Goal: Task Accomplishment & Management: Complete application form

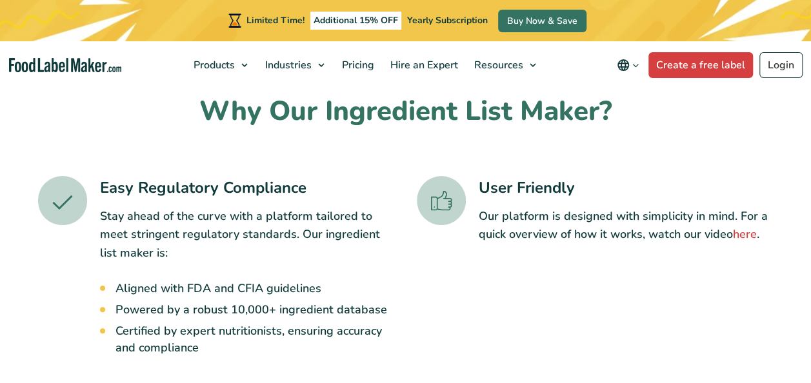
scroll to position [172, 0]
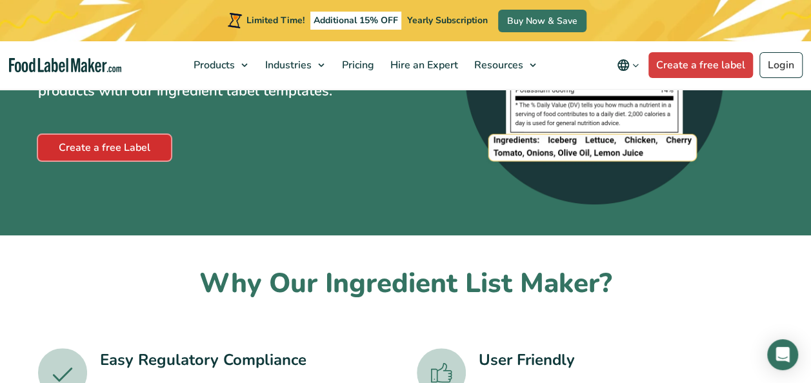
click at [143, 160] on link "Create a free Label" at bounding box center [104, 148] width 133 height 26
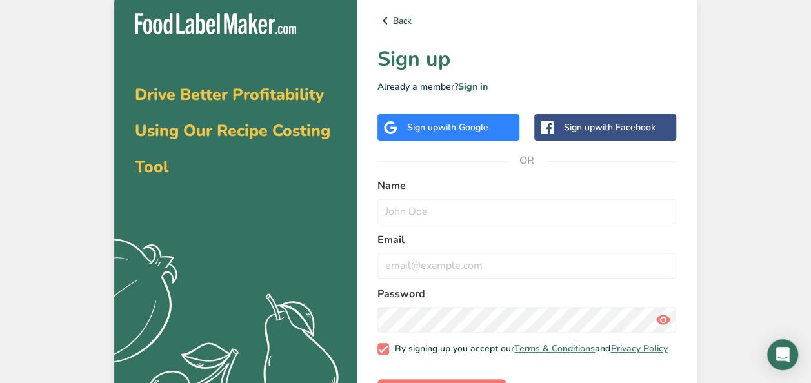
click at [445, 123] on span "with Google" at bounding box center [463, 127] width 50 height 12
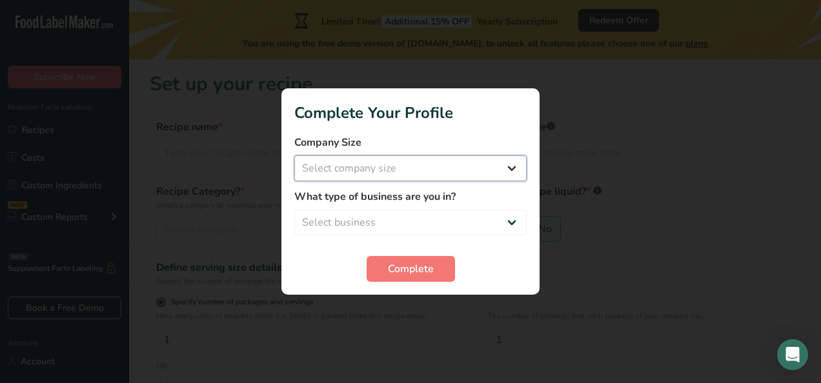
click at [430, 169] on select "Select company size Fewer than 10 Employees 10 to 50 Employees 51 to 500 Employ…" at bounding box center [410, 168] width 232 height 26
select select "1"
click at [294, 155] on select "Select company size Fewer than 10 Employees 10 to 50 Employees 51 to 500 Employ…" at bounding box center [410, 168] width 232 height 26
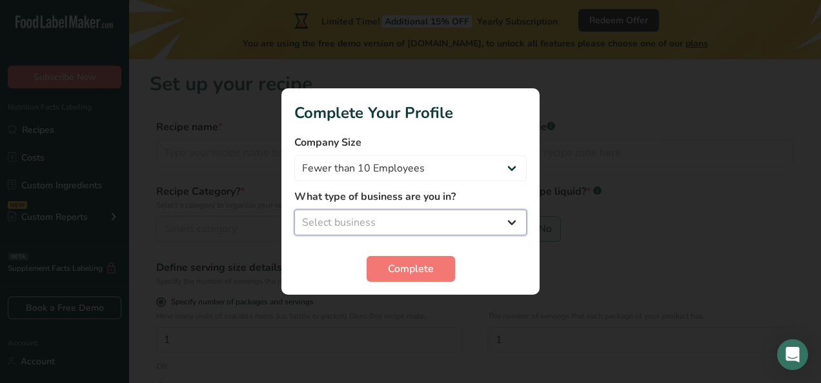
click at [404, 213] on select "Select business Packaged Food Manufacturer Restaurant & Cafe Bakery Meal Plans …" at bounding box center [410, 223] width 232 height 26
select select "3"
click at [294, 210] on select "Select business Packaged Food Manufacturer Restaurant & Cafe Bakery Meal Plans …" at bounding box center [410, 223] width 232 height 26
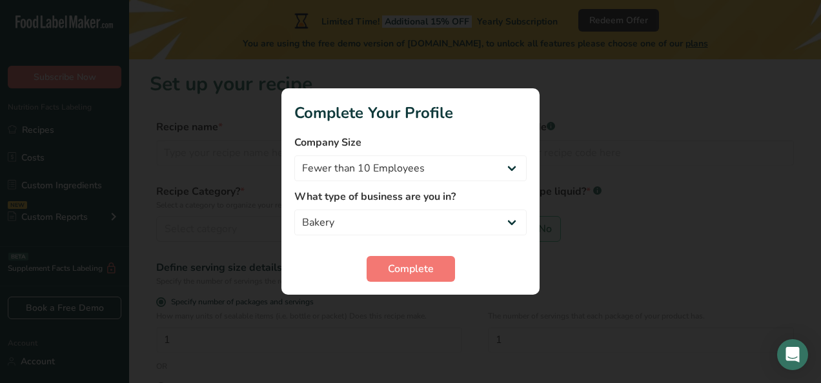
click at [416, 254] on form "Company Size Fewer than 10 Employees 10 to 50 Employees 51 to 500 Employees Ove…" at bounding box center [410, 208] width 232 height 147
click at [417, 260] on button "Complete" at bounding box center [410, 269] width 88 height 26
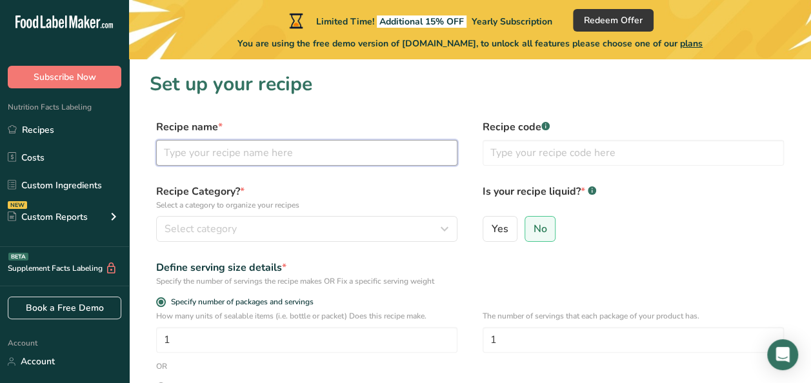
click at [334, 156] on input "text" at bounding box center [306, 153] width 301 height 26
click at [348, 152] on input "text" at bounding box center [306, 153] width 301 height 26
type input "<"
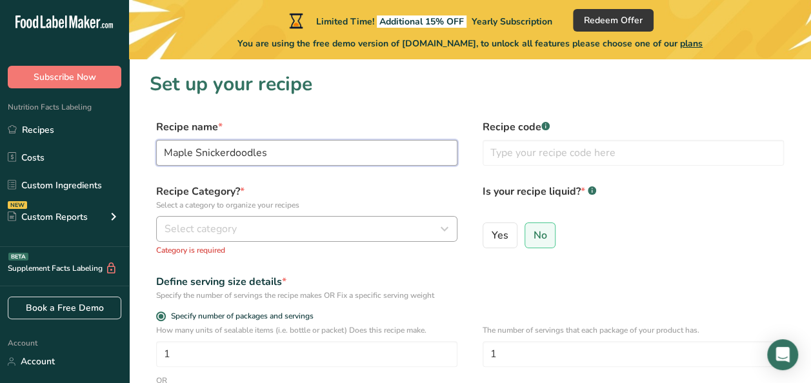
type input "Maple Snickerdoodles"
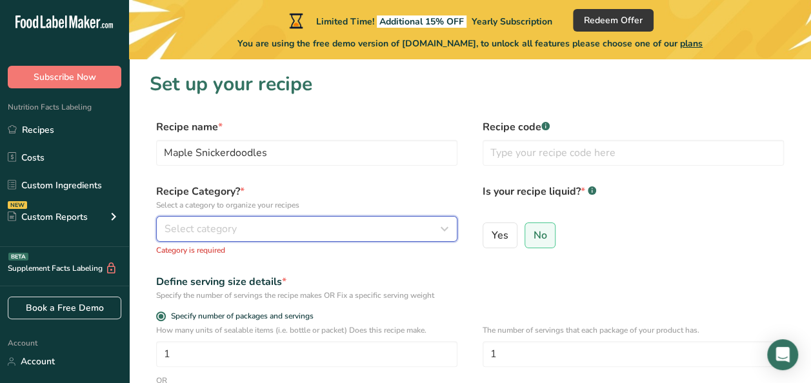
click at [328, 217] on button "Select category" at bounding box center [306, 229] width 301 height 26
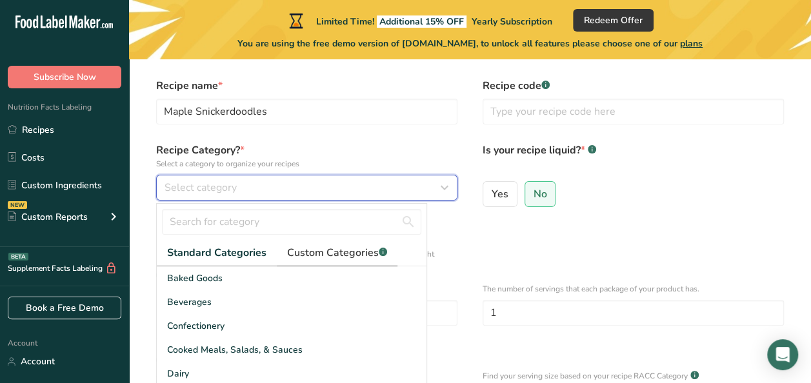
scroll to position [86, 0]
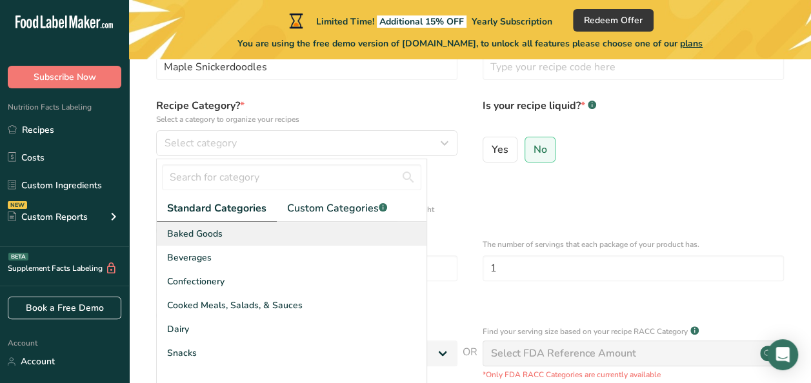
click at [229, 228] on div "Baked Goods" at bounding box center [292, 234] width 270 height 24
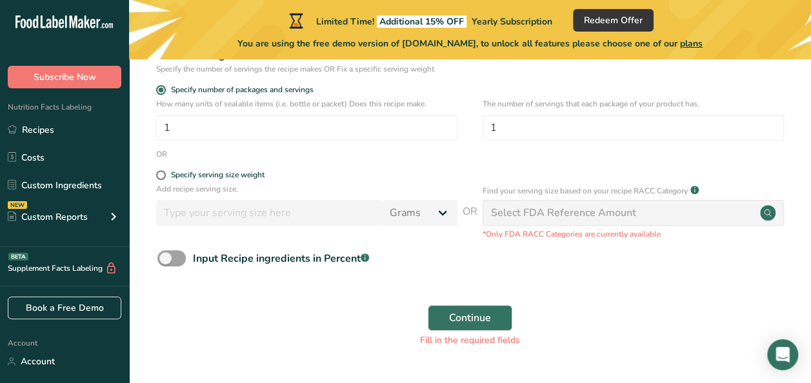
scroll to position [246, 0]
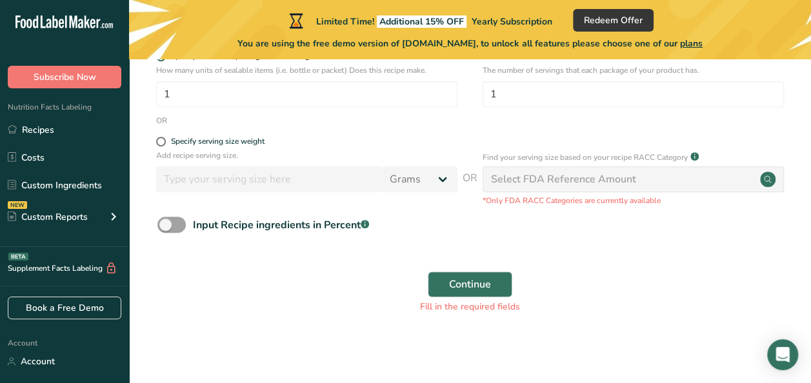
click at [533, 186] on div "Select FDA Reference Amount" at bounding box center [563, 179] width 145 height 15
drag, startPoint x: 600, startPoint y: 175, endPoint x: 480, endPoint y: 172, distance: 120.1
click at [600, 175] on div "Select FDA Reference Amount" at bounding box center [563, 179] width 145 height 15
click at [489, 274] on button "Continue" at bounding box center [470, 285] width 85 height 26
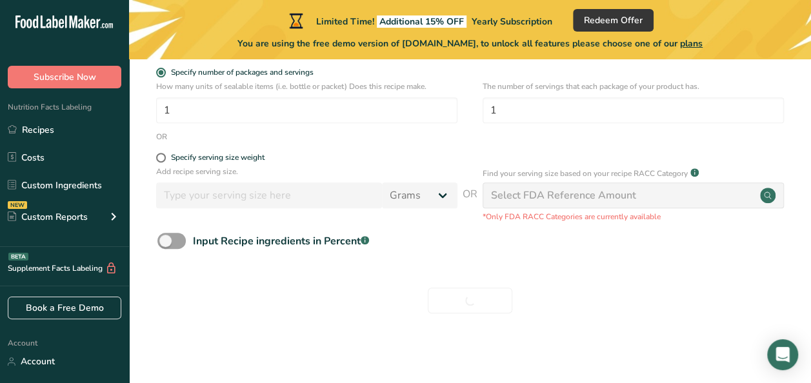
scroll to position [230, 0]
click at [488, 282] on div "Continue" at bounding box center [470, 300] width 641 height 41
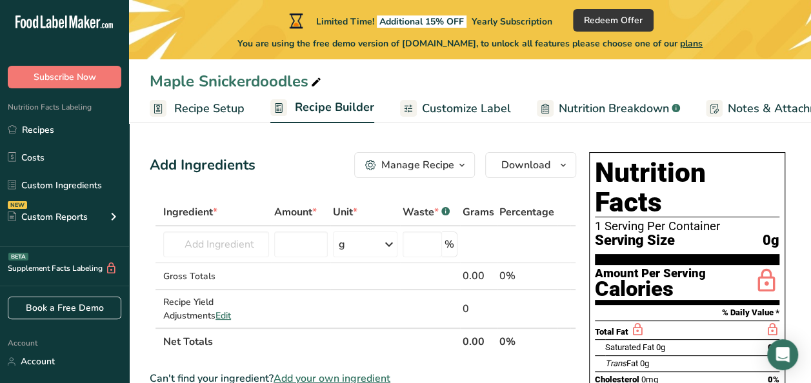
click at [437, 160] on div "Manage Recipe" at bounding box center [417, 164] width 73 height 15
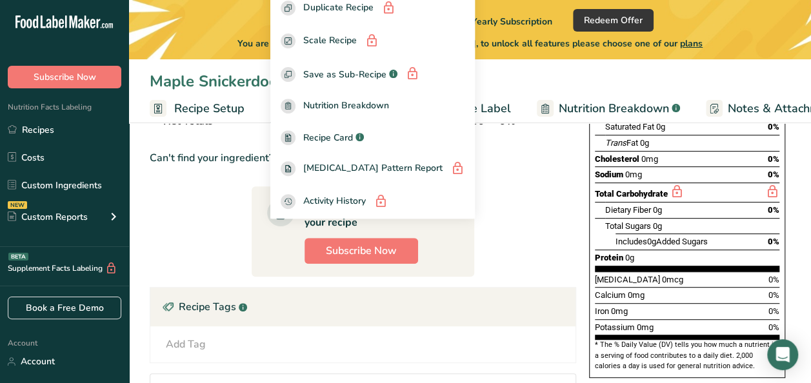
scroll to position [258, 0]
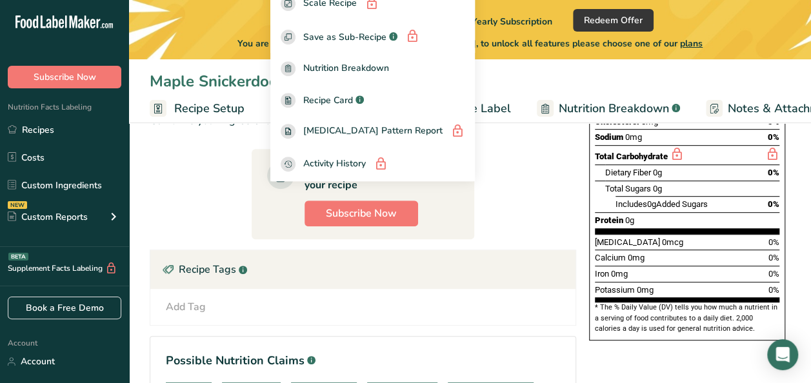
click at [547, 221] on section "Ingredient * Amount * Unit * Waste * .a-a{fill:#347362;}.b-a{fill:#fff;} Grams …" at bounding box center [363, 191] width 426 height 501
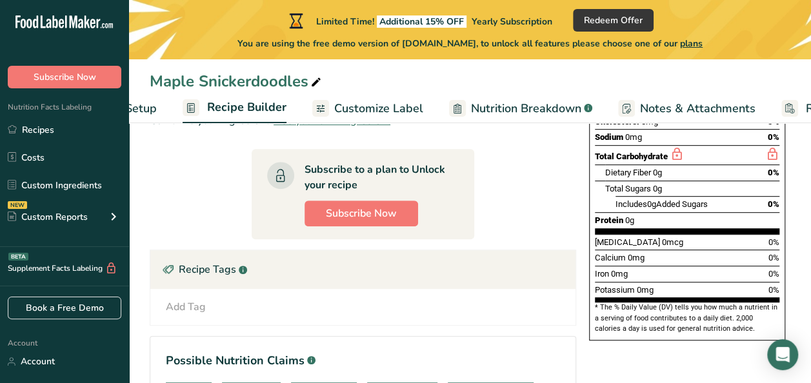
scroll to position [0, 12]
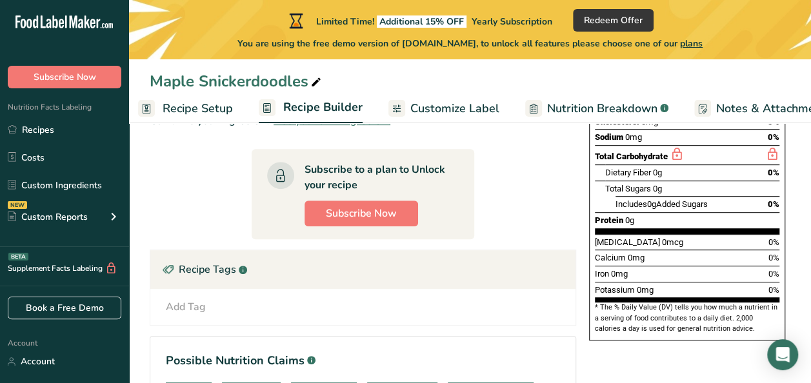
click at [443, 108] on span "Customize Label" at bounding box center [454, 108] width 89 height 17
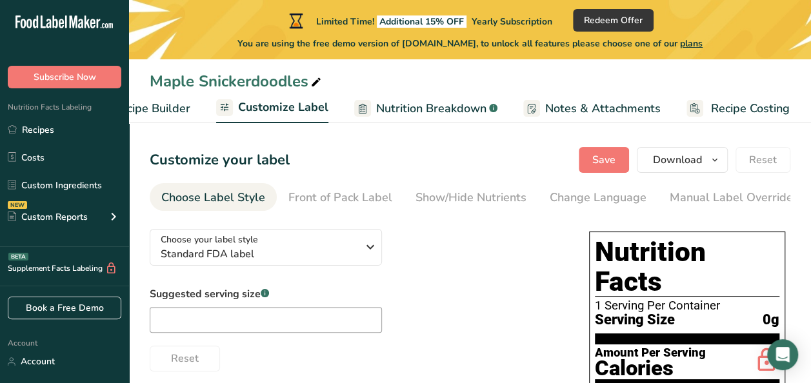
drag, startPoint x: 505, startPoint y: 214, endPoint x: 555, endPoint y: 212, distance: 51.0
click at [461, 195] on div "Show/Hide Nutrients" at bounding box center [470, 197] width 111 height 17
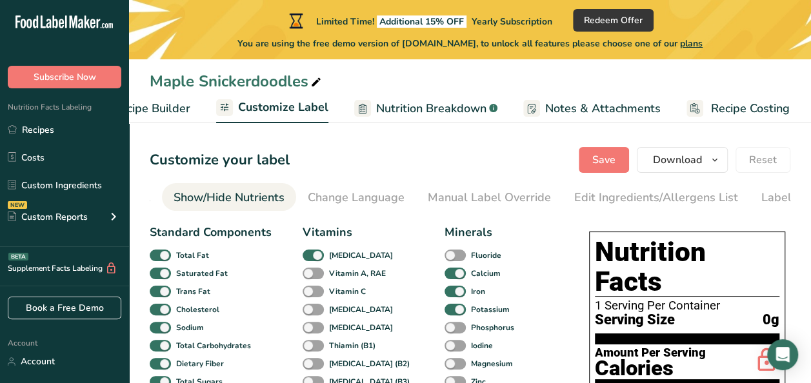
scroll to position [0, 250]
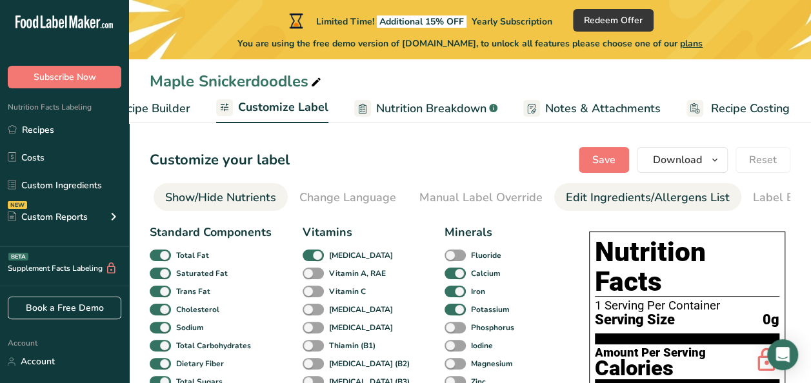
click at [577, 206] on link "Edit Ingredients/Allergens List" at bounding box center [648, 197] width 164 height 29
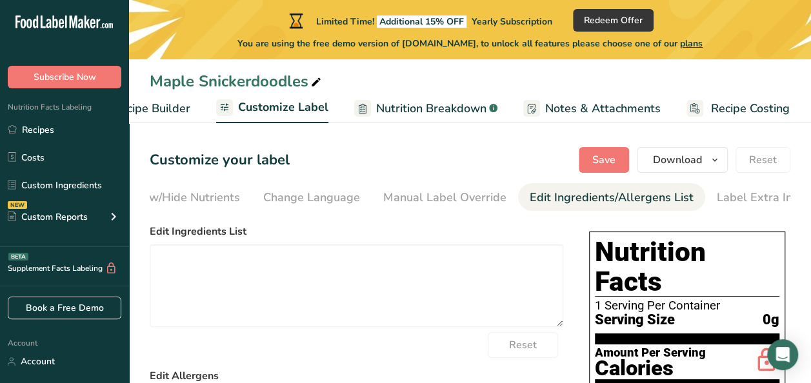
scroll to position [0, 297]
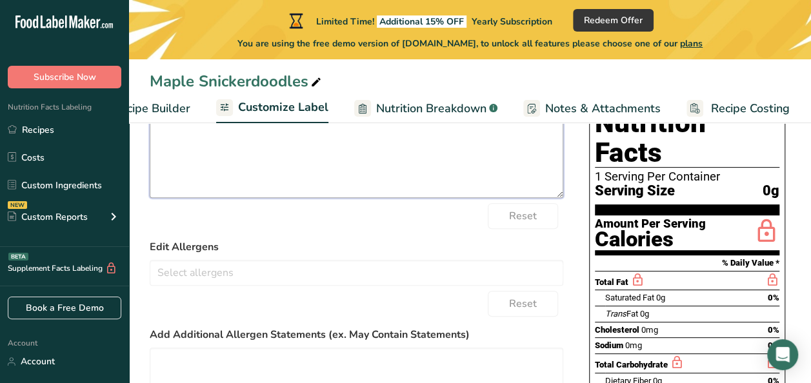
click at [319, 181] on textarea at bounding box center [357, 156] width 414 height 83
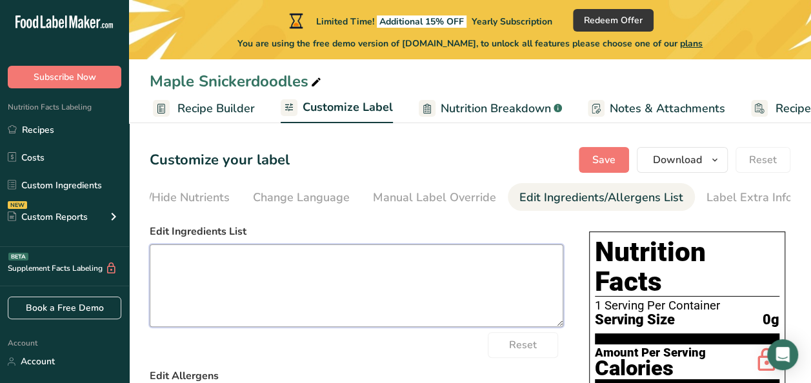
scroll to position [0, 0]
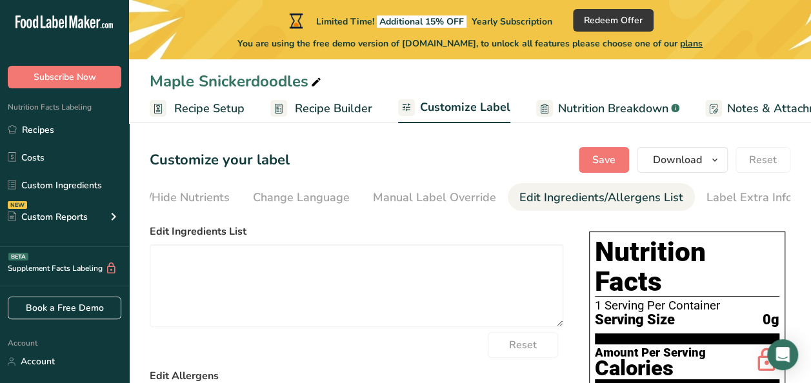
click at [288, 98] on link "Recipe Builder" at bounding box center [321, 108] width 102 height 29
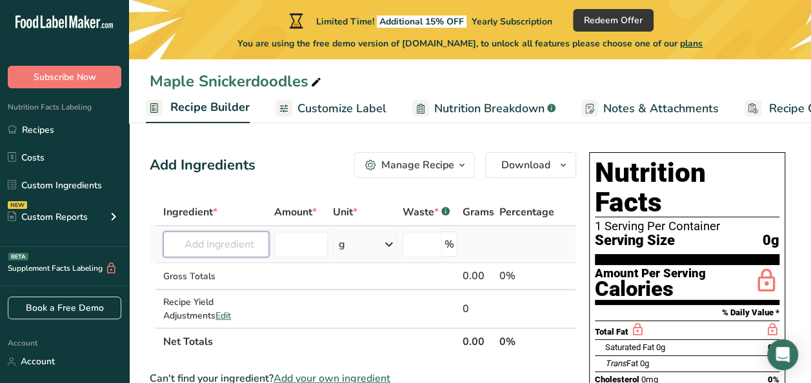
click at [232, 242] on input "text" at bounding box center [216, 245] width 106 height 26
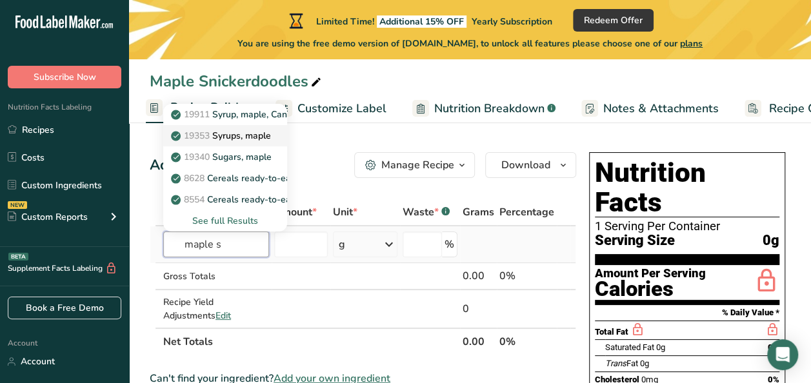
type input "maple s"
click at [225, 136] on p "19353 Syrups, maple" at bounding box center [222, 136] width 97 height 14
type input "Syrups, maple"
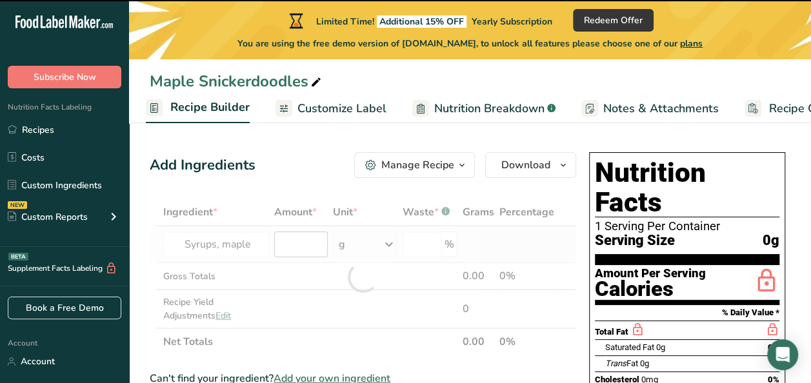
type input "0"
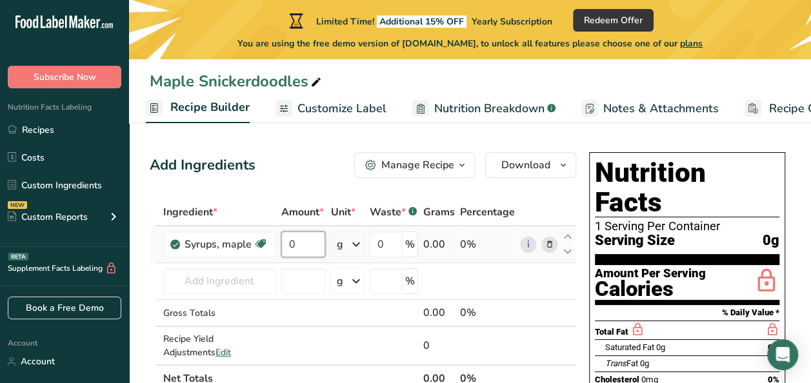
click at [310, 238] on input "0" at bounding box center [303, 245] width 45 height 26
type input "2.5"
click at [340, 243] on div "Ingredient * Amount * Unit * Waste * .a-a{fill:#347362;}.b-a{fill:#fff;} Grams …" at bounding box center [363, 296] width 426 height 194
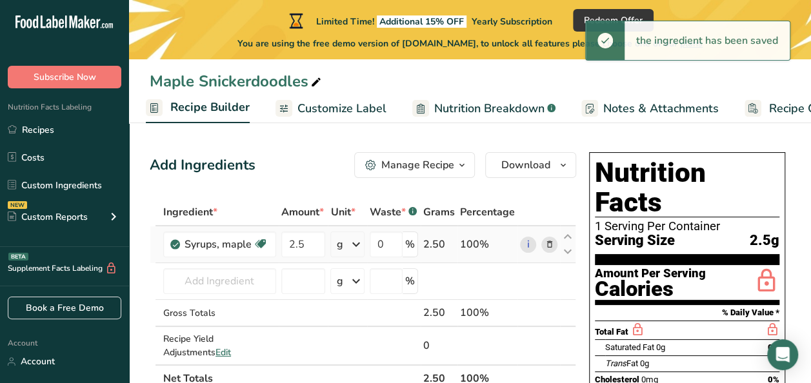
click at [354, 243] on icon at bounding box center [355, 244] width 15 height 23
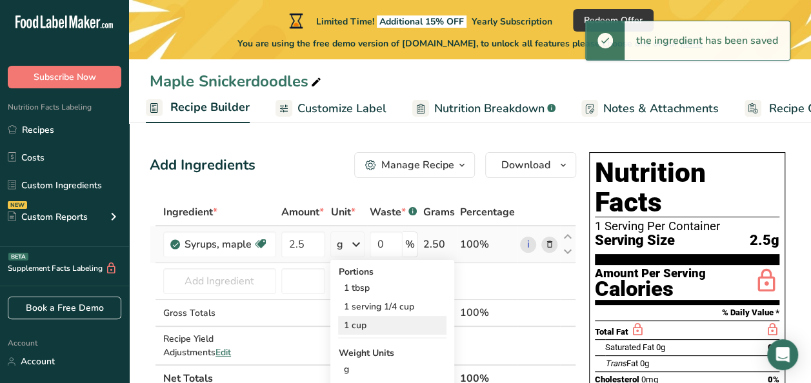
click at [362, 322] on div "1 cup" at bounding box center [392, 325] width 108 height 19
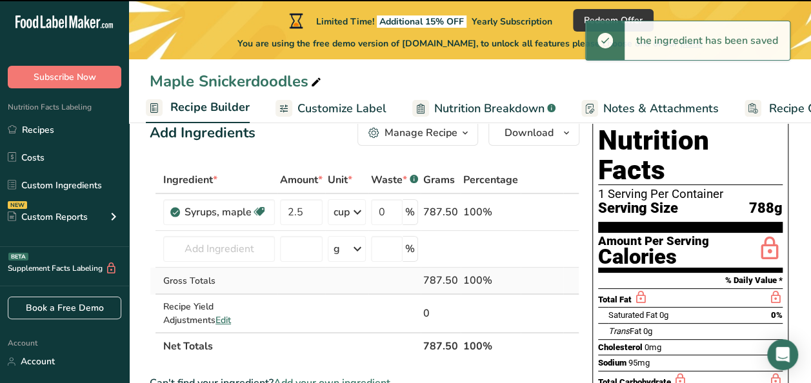
scroll to position [86, 0]
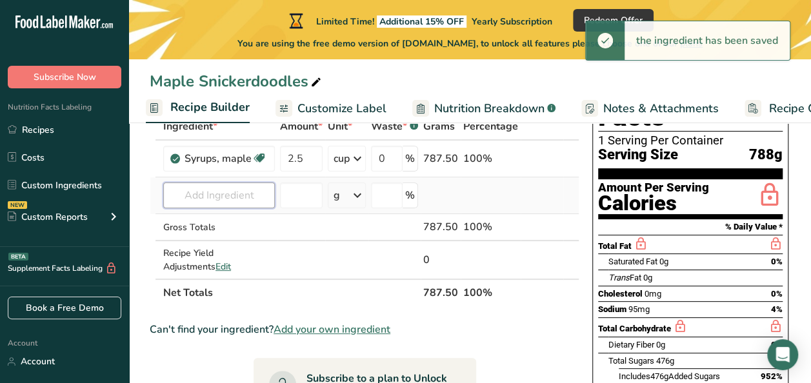
click at [221, 205] on input "text" at bounding box center [219, 196] width 112 height 26
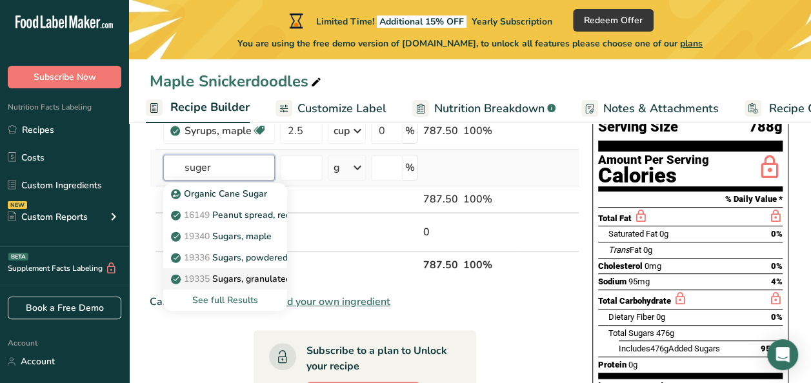
scroll to position [129, 0]
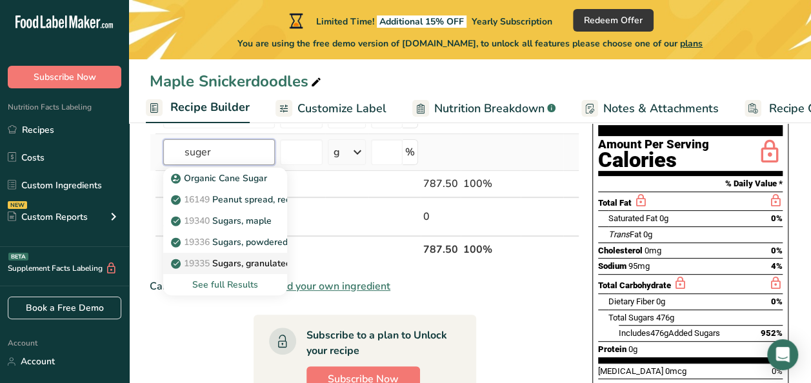
type input "suger"
click at [262, 269] on p "19335 Sugars, granulated" at bounding box center [232, 264] width 117 height 14
type input "Sugars, granulated"
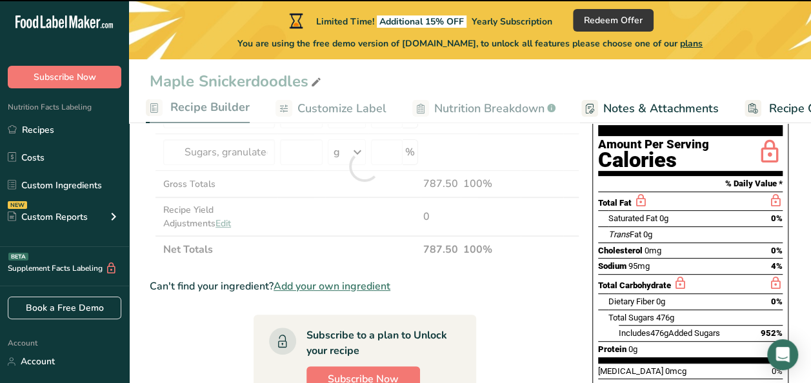
type input "0"
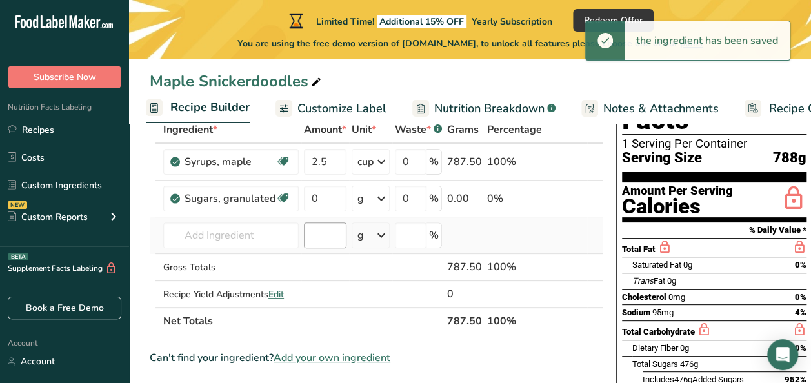
scroll to position [86, 0]
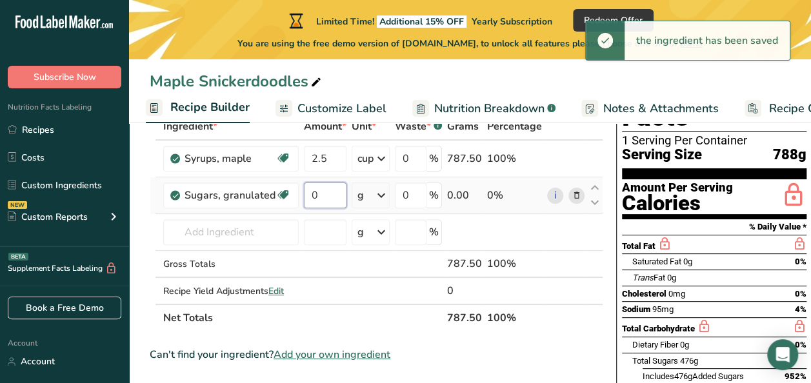
click at [329, 199] on input "0" at bounding box center [325, 196] width 43 height 26
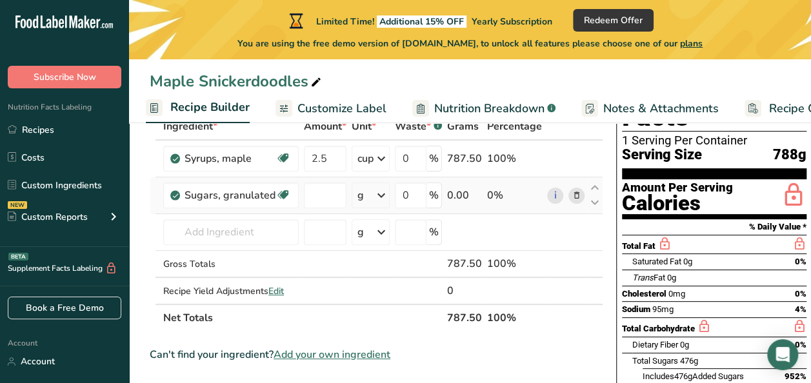
type input "0"
click at [359, 195] on div "Ingredient * Amount * Unit * Waste * .a-a{fill:#347362;}.b-a{fill:#fff;} Grams …" at bounding box center [377, 222] width 454 height 219
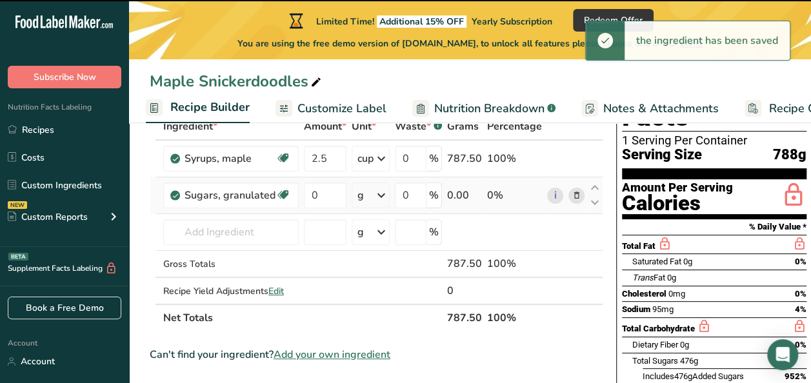
click at [379, 194] on icon at bounding box center [381, 195] width 15 height 23
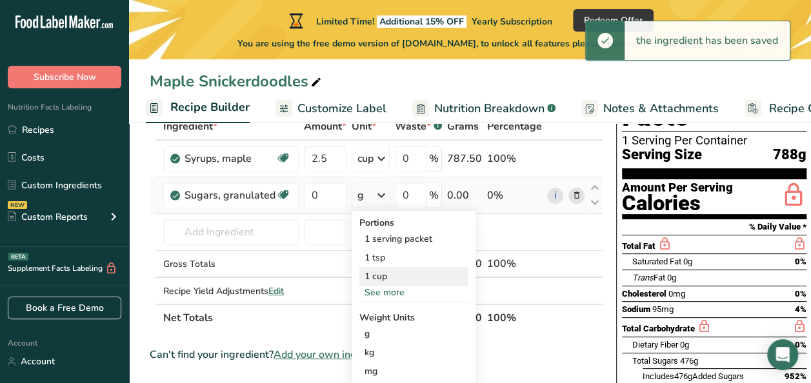
click at [387, 274] on div "1 cup" at bounding box center [413, 276] width 108 height 19
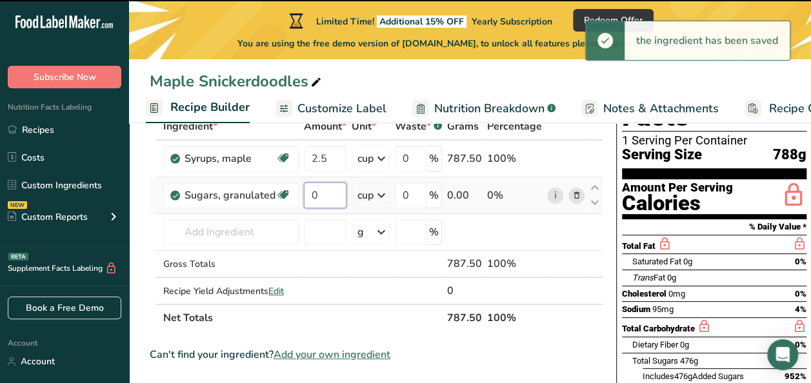
click at [326, 195] on input "0" at bounding box center [325, 196] width 43 height 26
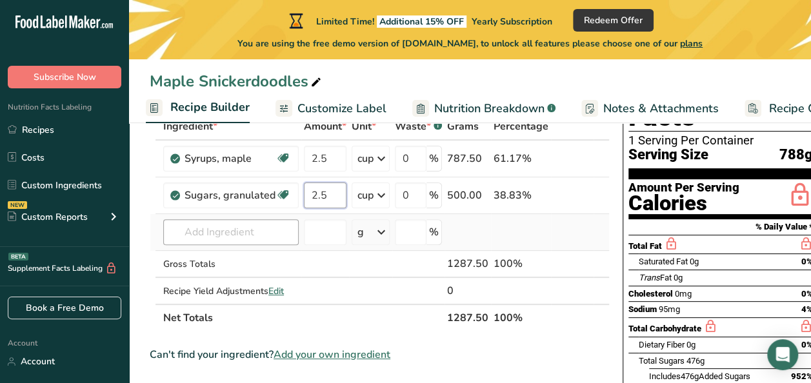
type input "2.5"
click at [273, 232] on div "Ingredient * Amount * Unit * Waste * .a-a{fill:#347362;}.b-a{fill:#fff;} Grams …" at bounding box center [380, 222] width 460 height 219
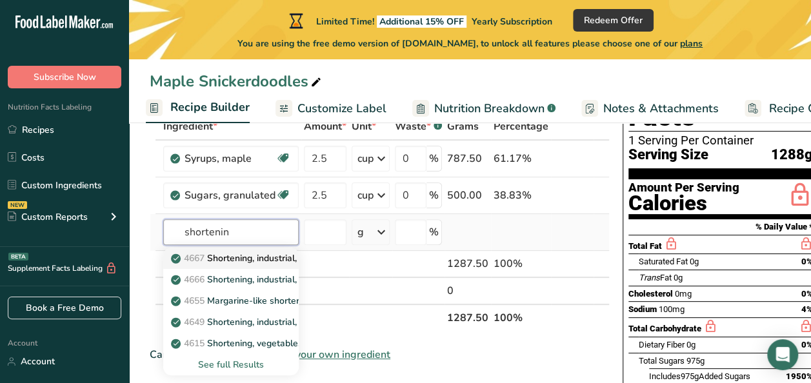
type input "shortenin"
click at [259, 255] on p "4667 Shortening, industrial, soy (partially hydrogenated ) for baking and confe…" at bounding box center [352, 259] width 357 height 14
type input "Shortening, industrial, soy (partially hydrogenated ) for baking and confections"
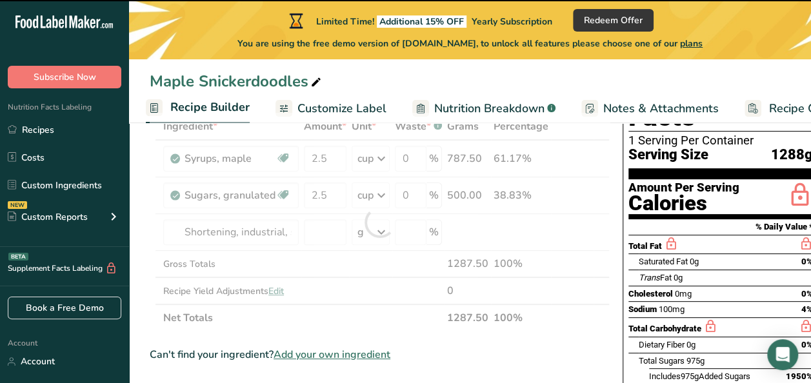
type input "0"
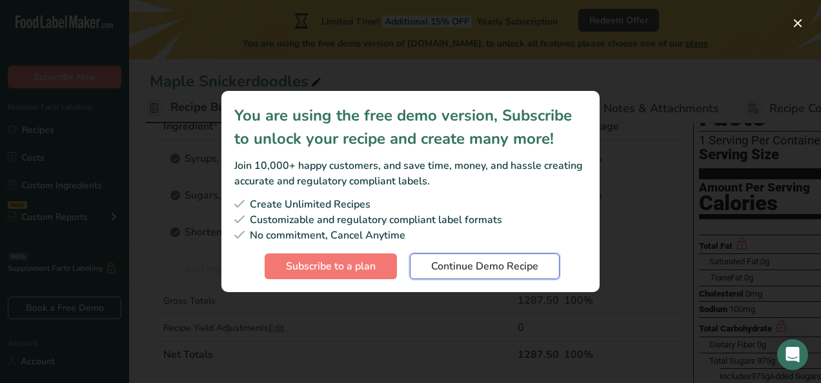
click at [474, 266] on span "Continue Demo Recipe" at bounding box center [484, 266] width 107 height 15
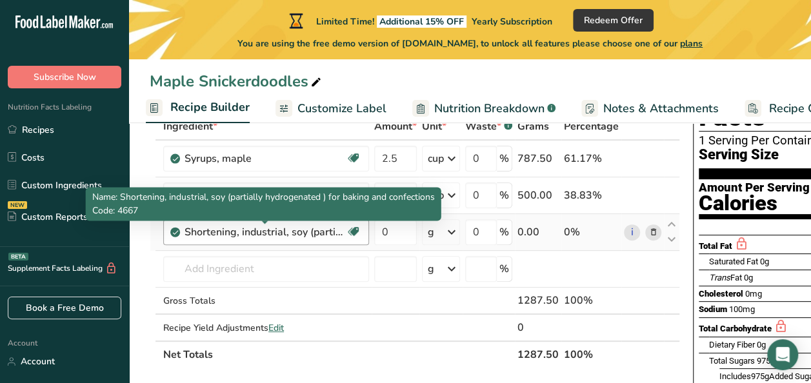
click at [325, 234] on div "Shortening, industrial, soy (partially hydrogenated ) for baking and confections" at bounding box center [265, 232] width 161 height 15
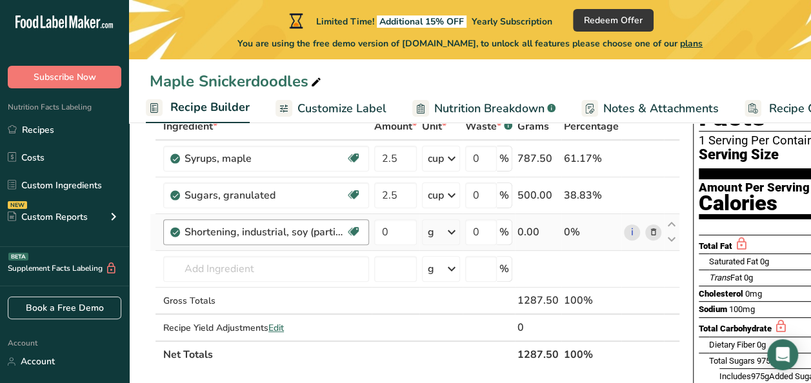
click at [306, 234] on div "Shortening, industrial, soy (partially hydrogenated ) for baking and confections" at bounding box center [265, 232] width 161 height 15
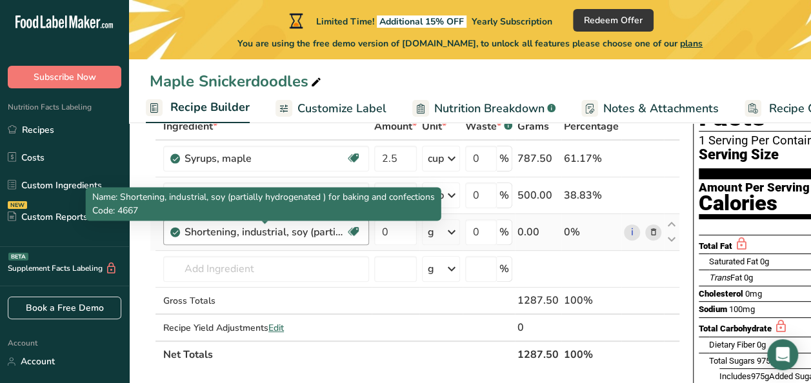
click at [305, 232] on div "Shortening, industrial, soy (partially hydrogenated ) for baking and confections" at bounding box center [265, 232] width 161 height 15
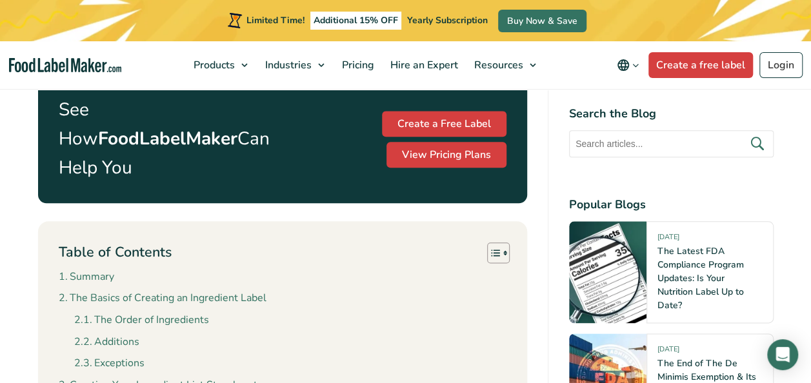
scroll to position [645, 0]
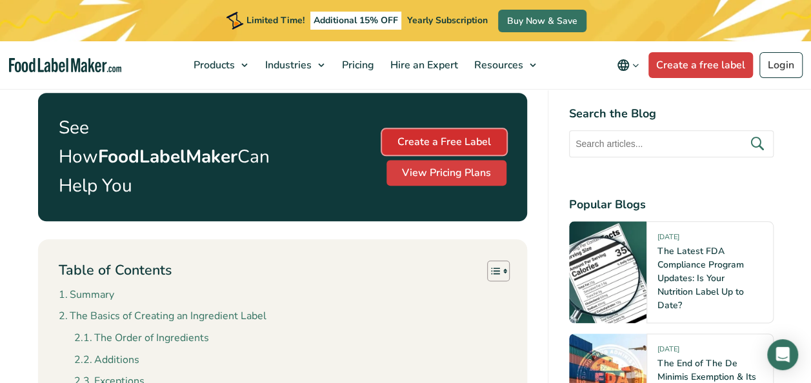
click at [437, 130] on link "Create a Free Label" at bounding box center [444, 142] width 125 height 26
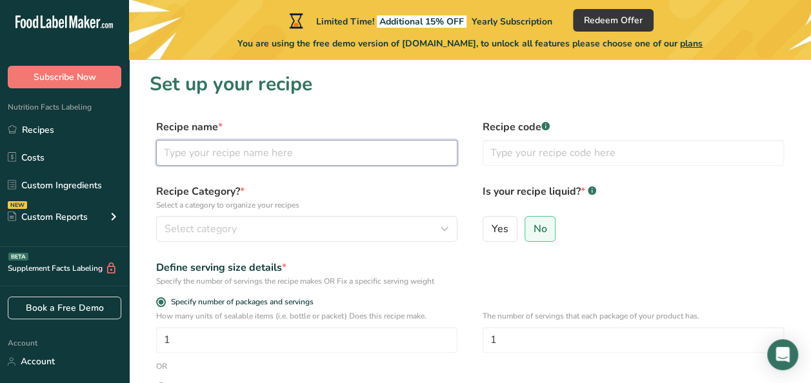
click at [290, 144] on input "text" at bounding box center [306, 153] width 301 height 26
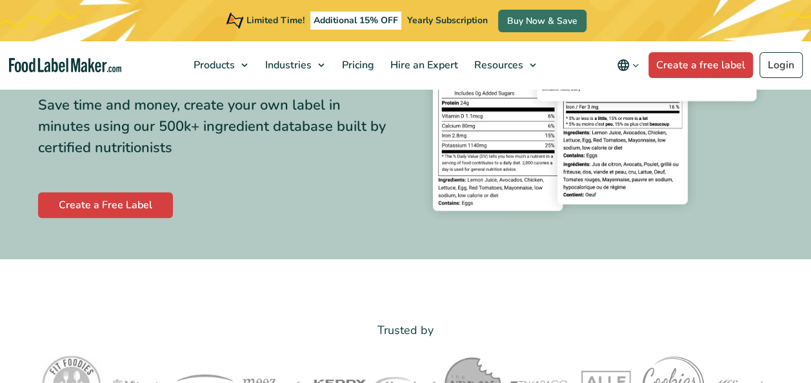
scroll to position [344, 0]
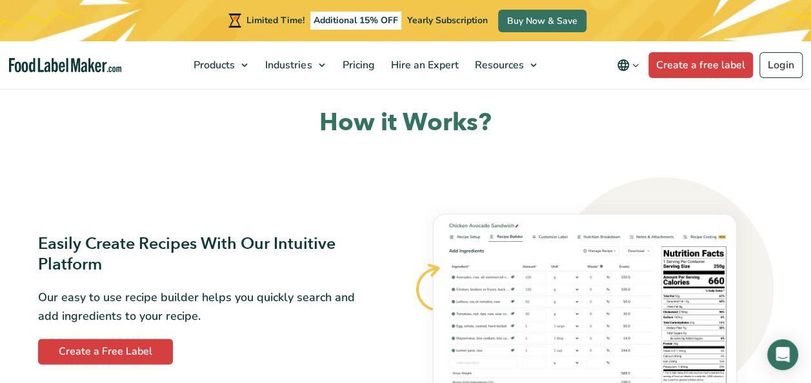
scroll to position [602, 0]
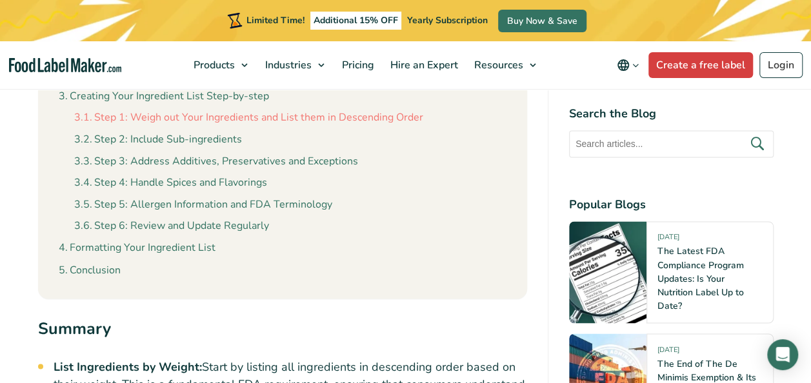
scroll to position [903, 0]
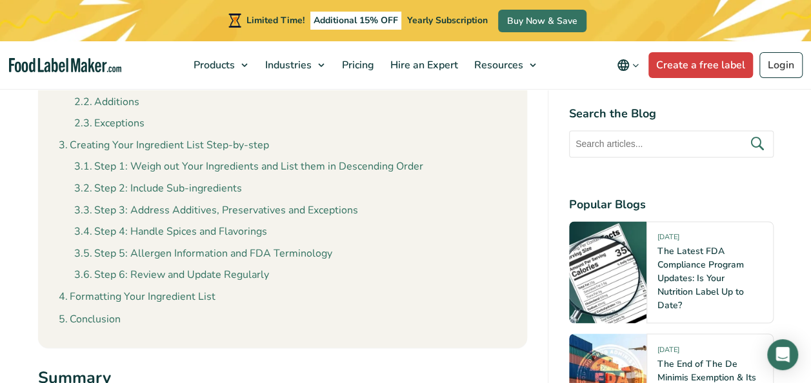
click at [200, 288] on ul "Summary The Basics of Creating an Ingredient Label The Order of Ingredients Add…" at bounding box center [283, 175] width 448 height 303
click at [186, 294] on ul "Summary The Basics of Creating an Ingredient Label The Order of Ingredients Add…" at bounding box center [283, 175] width 448 height 303
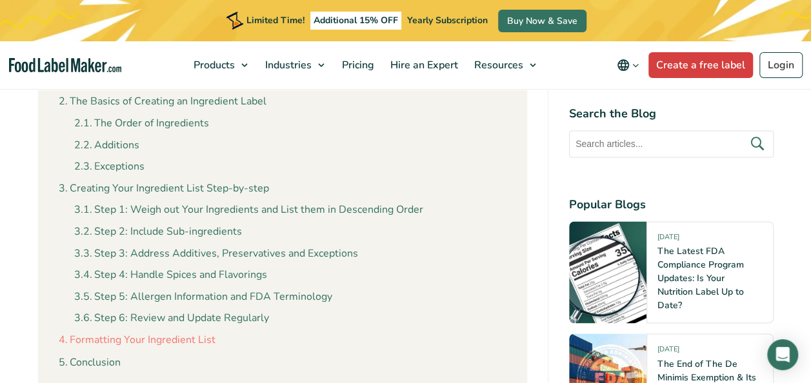
click at [177, 341] on link "Formatting Your Ingredient List" at bounding box center [137, 340] width 157 height 17
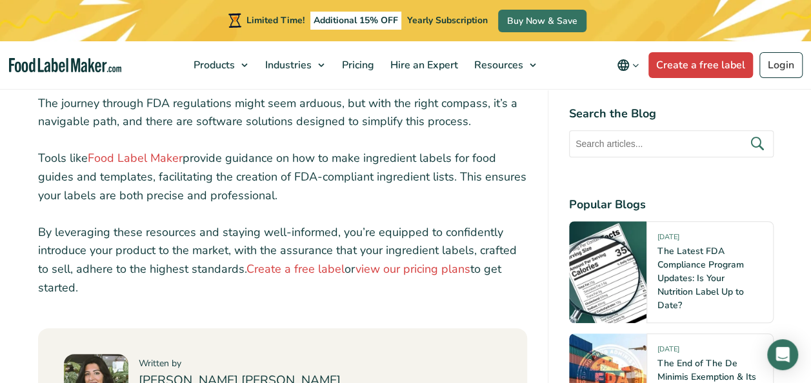
scroll to position [5321, 0]
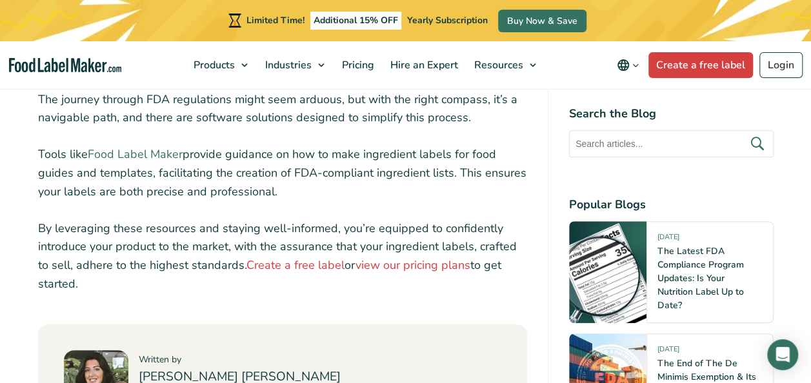
click at [165, 146] on link "Food Label Maker" at bounding box center [135, 153] width 95 height 15
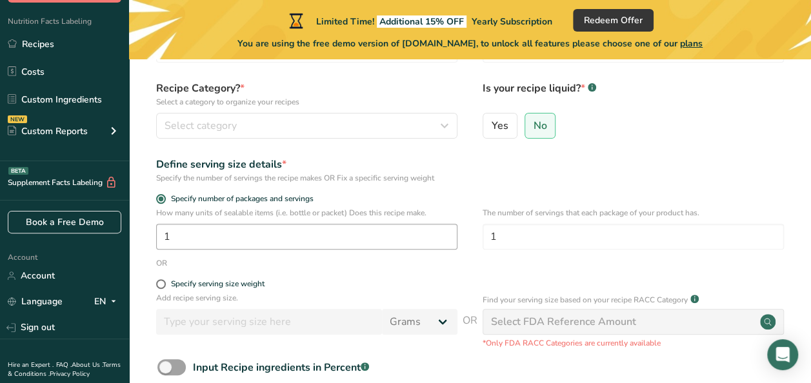
scroll to position [230, 0]
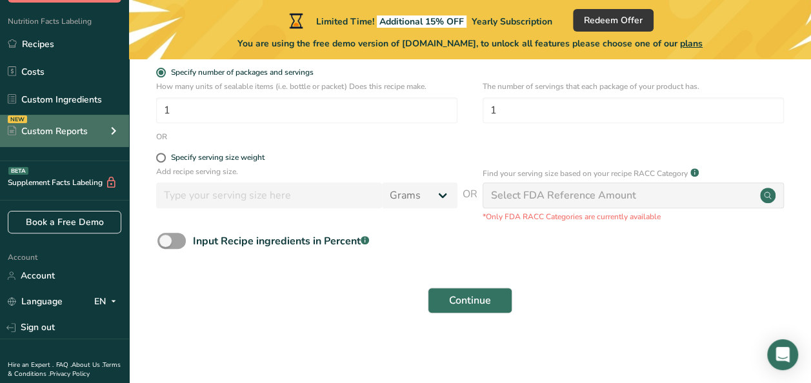
click at [110, 128] on icon at bounding box center [113, 130] width 15 height 23
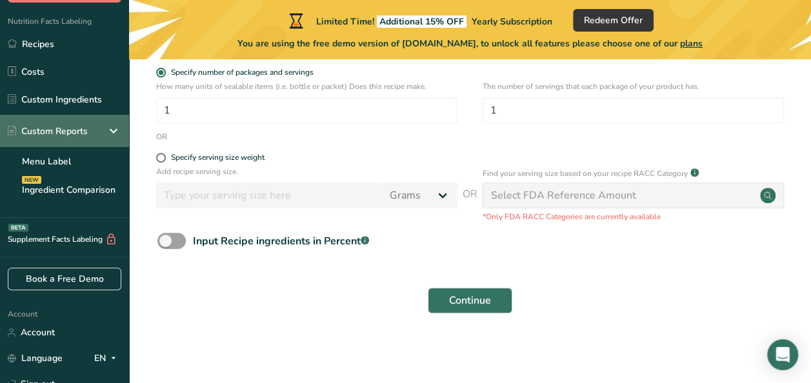
click at [110, 128] on icon at bounding box center [113, 130] width 15 height 23
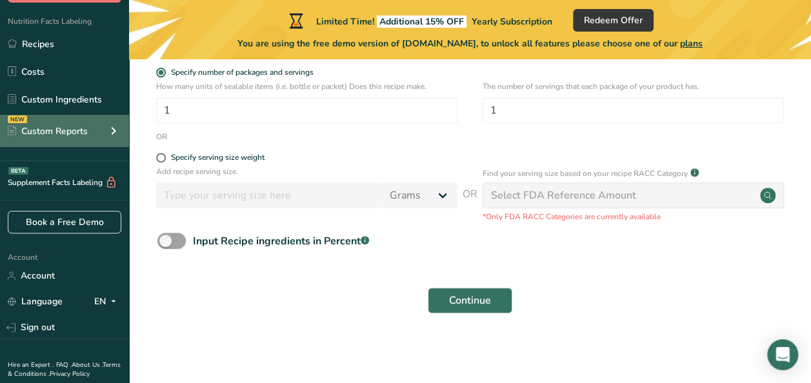
click at [110, 128] on icon at bounding box center [113, 130] width 15 height 23
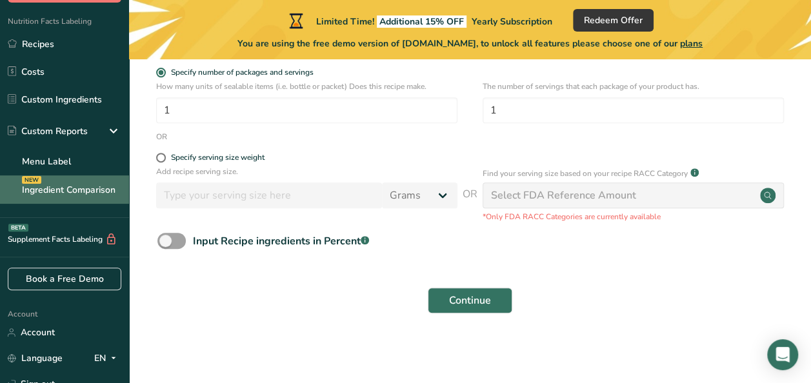
click at [71, 190] on link "Ingredient Comparison NEW" at bounding box center [64, 189] width 129 height 28
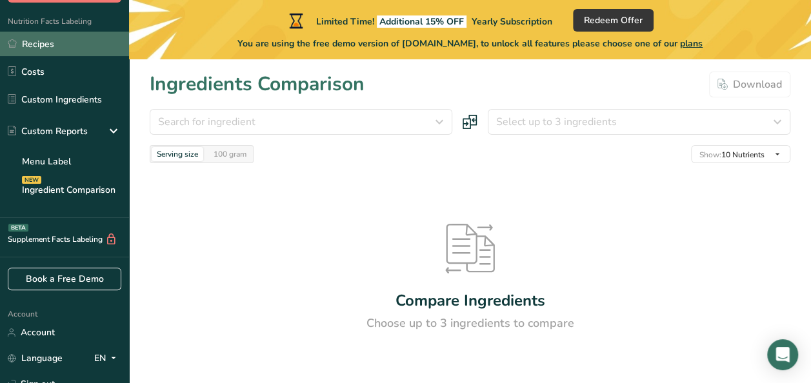
click at [58, 45] on link "Recipes" at bounding box center [64, 44] width 129 height 25
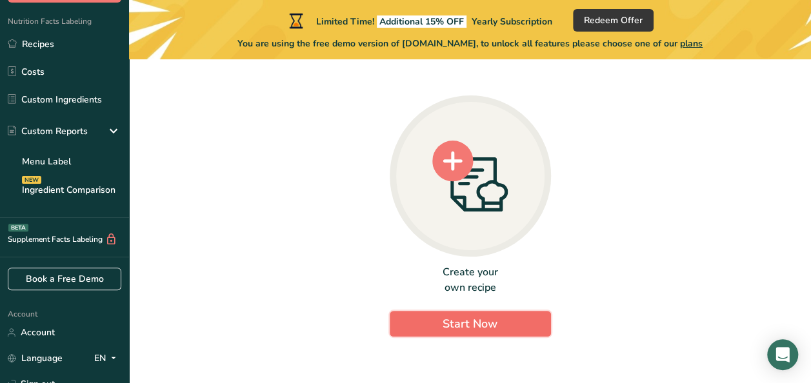
click at [443, 317] on span "Start Now" at bounding box center [470, 323] width 55 height 15
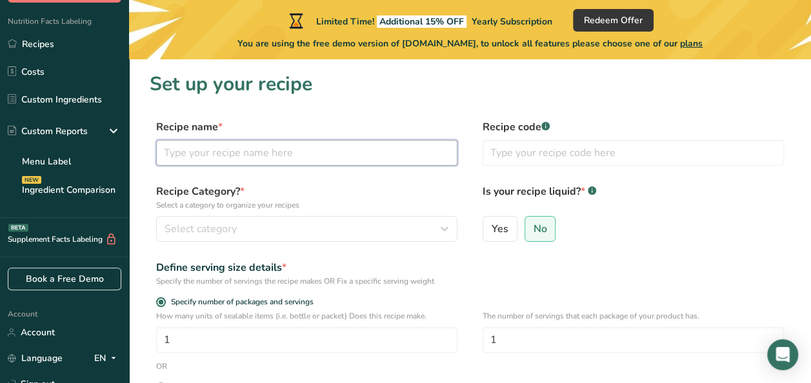
click at [234, 155] on input "text" at bounding box center [306, 153] width 301 height 26
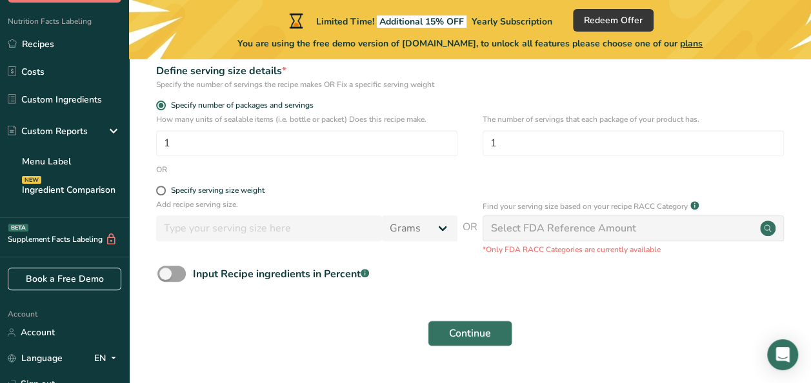
scroll to position [230, 0]
